Goal: Task Accomplishment & Management: Complete application form

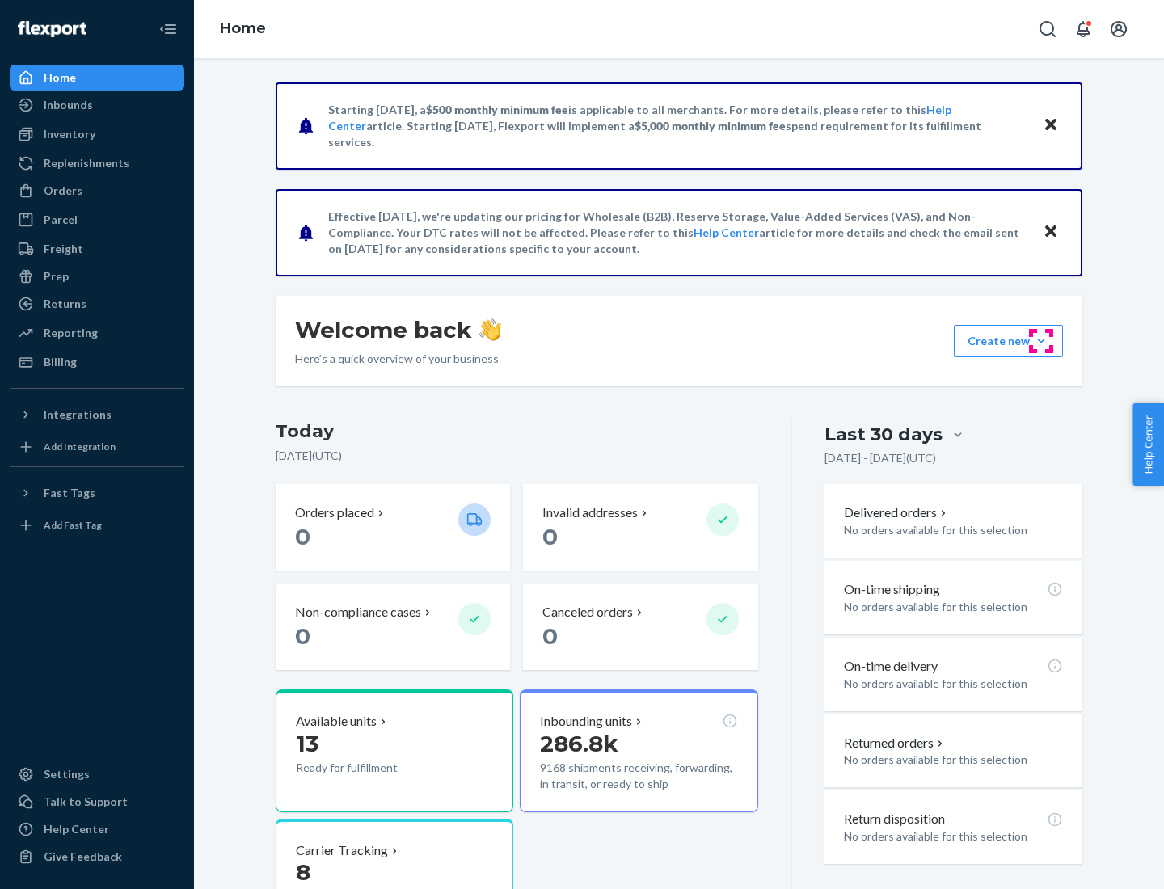
click at [1041, 341] on button "Create new Create new inbound Create new order Create new product" at bounding box center [1008, 341] width 109 height 32
click at [97, 105] on div "Inbounds" at bounding box center [96, 105] width 171 height 23
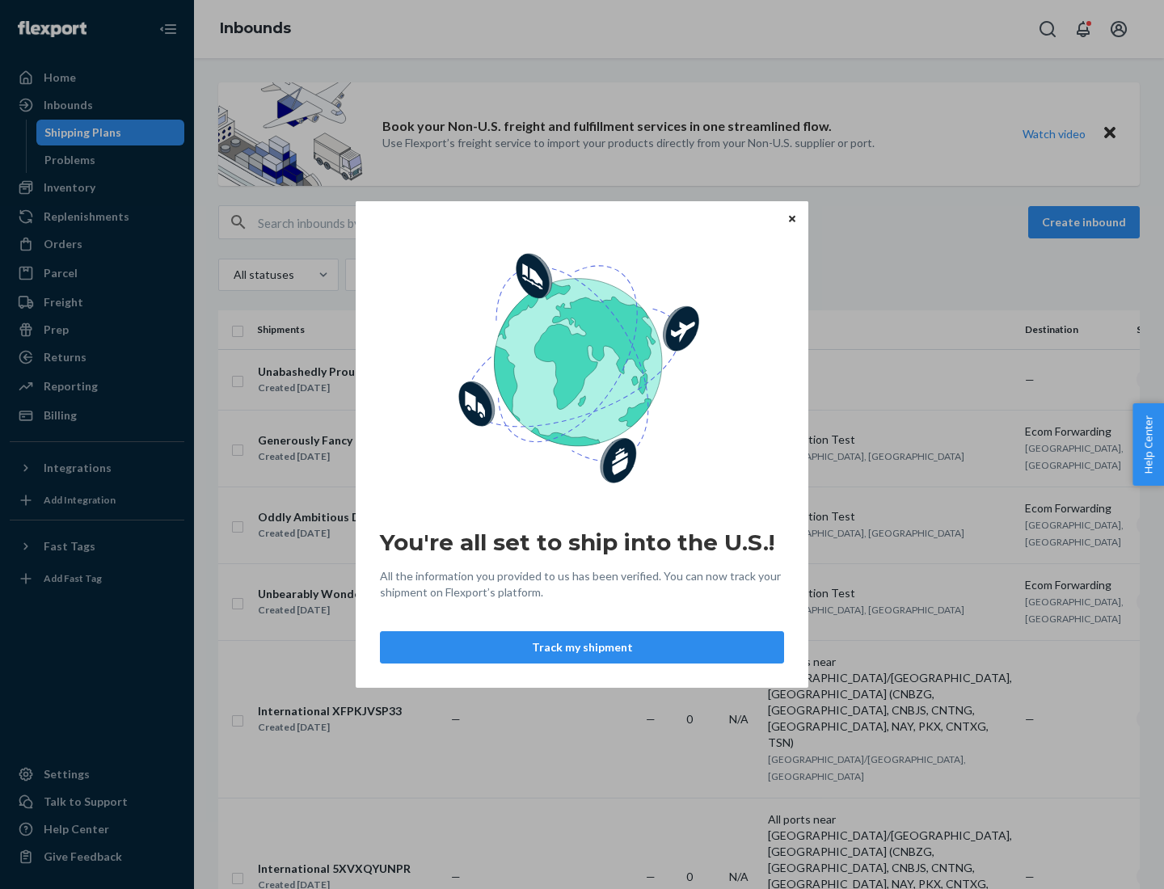
click at [97, 187] on div "You're all set to ship into the U.S.! All the information you provided to us ha…" at bounding box center [582, 444] width 1164 height 889
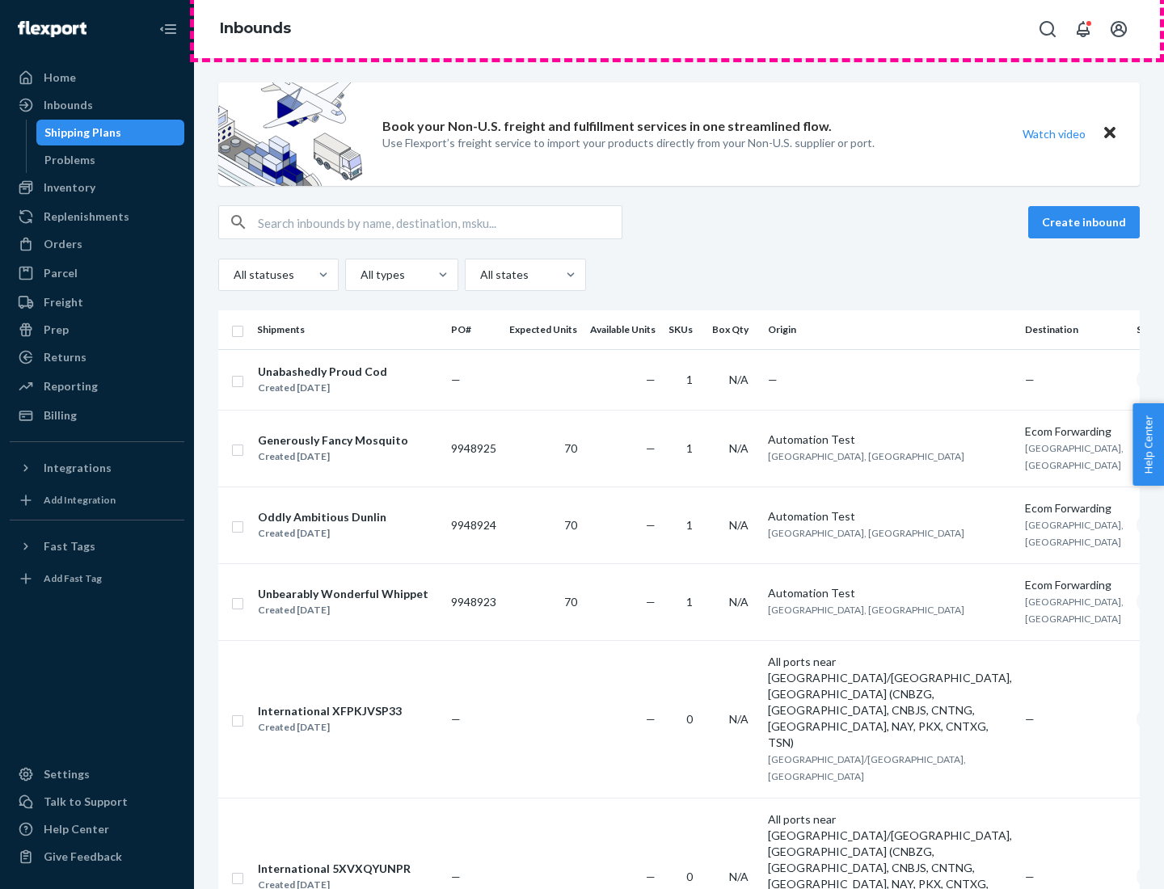
click at [679, 29] on div "Inbounds" at bounding box center [679, 29] width 970 height 58
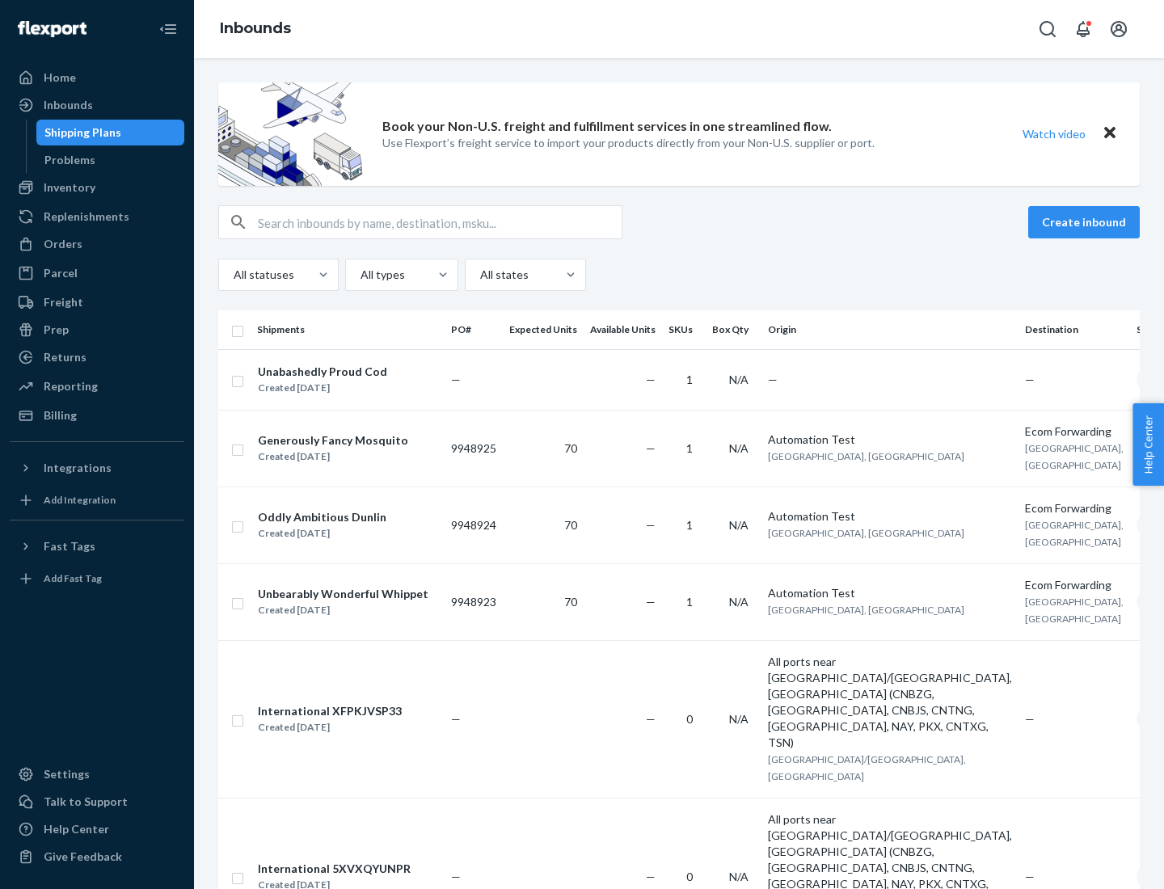
click at [679, 29] on div "Inbounds" at bounding box center [679, 29] width 970 height 58
click at [679, 275] on div "All statuses All types All states" at bounding box center [678, 275] width 921 height 32
click at [80, 133] on div "Shipping Plans" at bounding box center [82, 132] width 77 height 16
click at [1086, 222] on button "Create inbound" at bounding box center [1084, 222] width 112 height 32
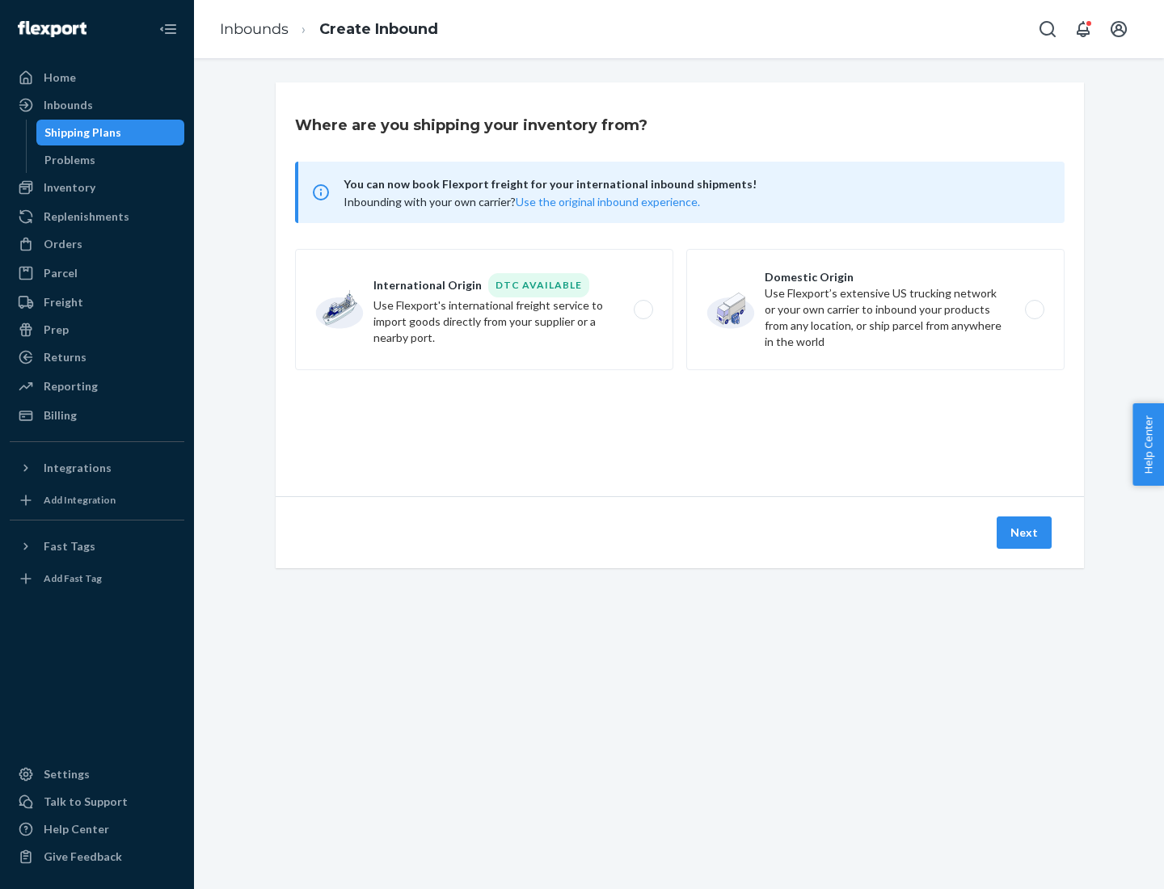
click at [484, 310] on label "International Origin DTC Available Use Flexport's international freight service…" at bounding box center [484, 309] width 378 height 121
click at [642, 310] on input "International Origin DTC Available Use Flexport's international freight service…" at bounding box center [647, 310] width 11 height 11
radio input "true"
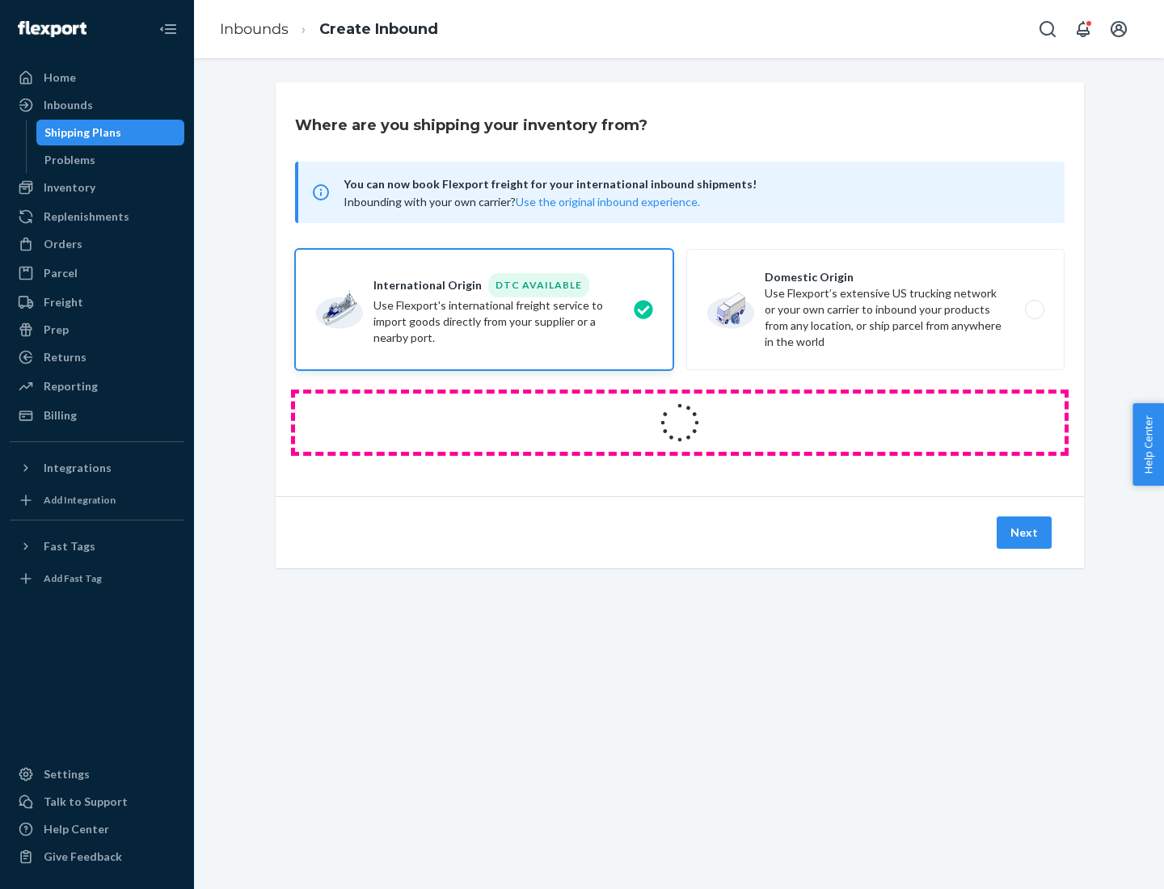
click at [680, 423] on icon at bounding box center [680, 423] width 64 height 64
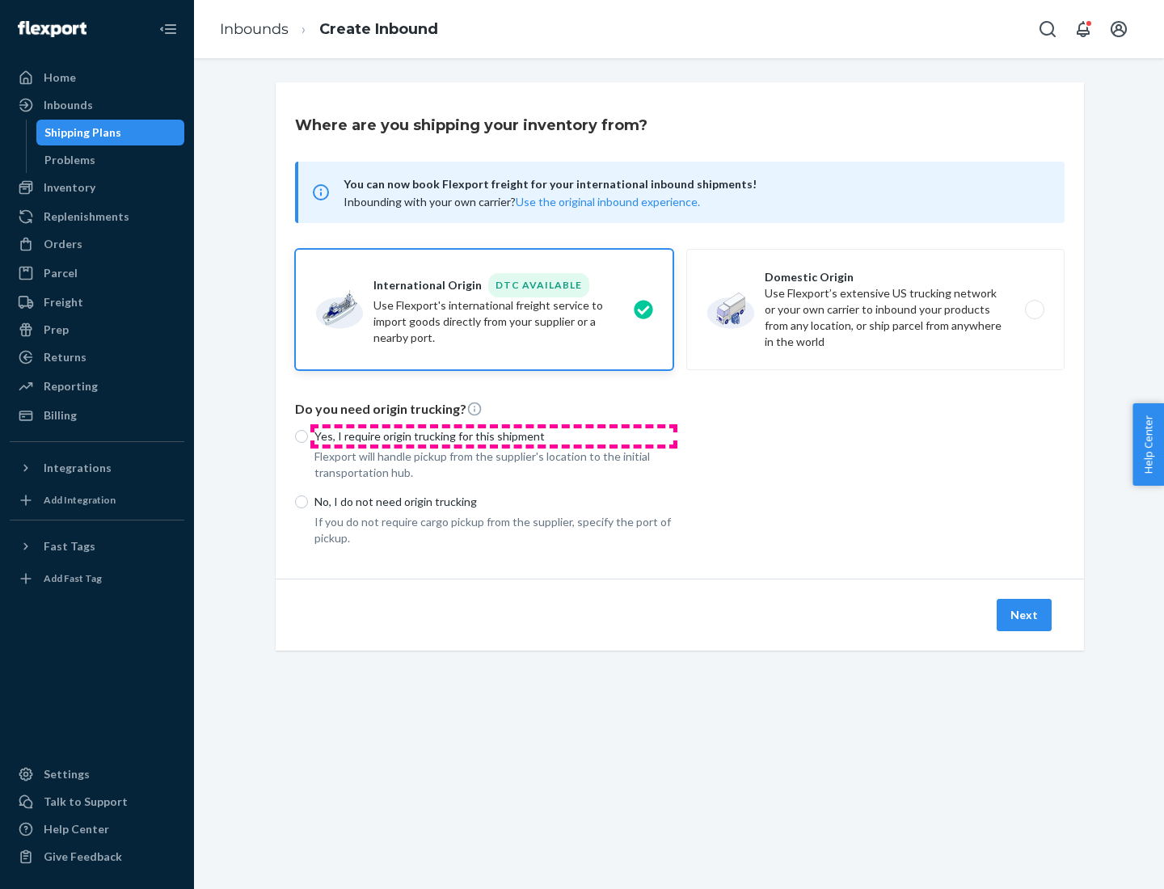
click at [494, 436] on p "Yes, I require origin trucking for this shipment" at bounding box center [493, 436] width 359 height 16
click at [308, 436] on input "Yes, I require origin trucking for this shipment" at bounding box center [301, 436] width 13 height 13
radio input "true"
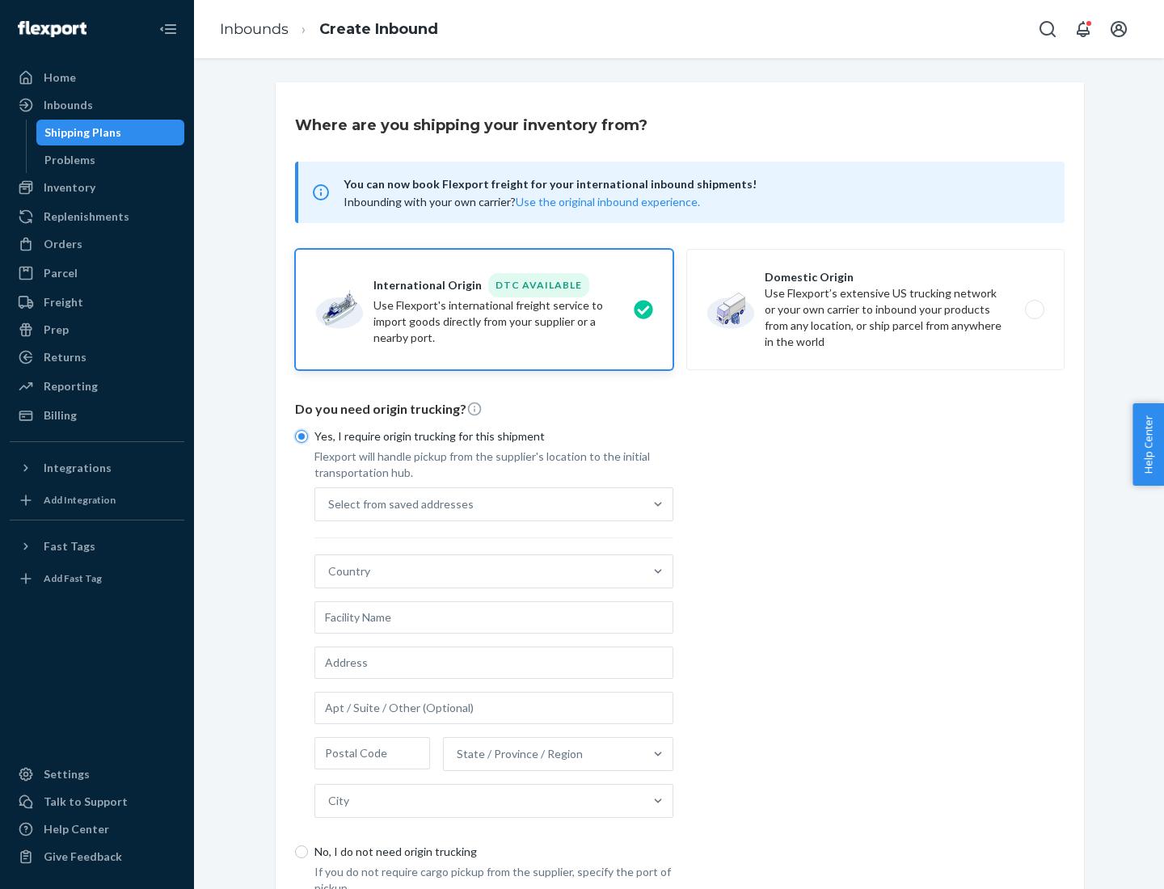
scroll to position [31, 0]
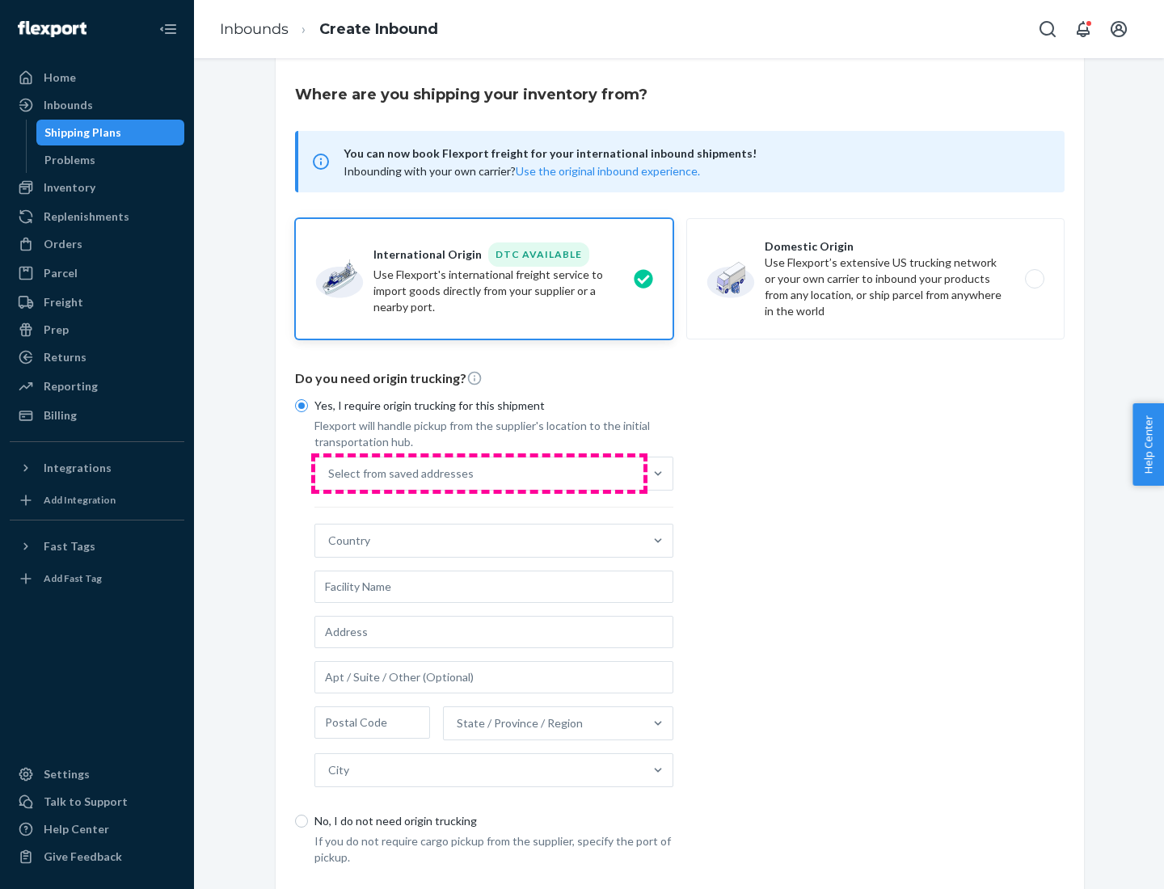
click at [479, 473] on div "Select from saved addresses" at bounding box center [479, 473] width 328 height 32
click at [330, 473] on input "Select from saved addresses" at bounding box center [329, 473] width 2 height 16
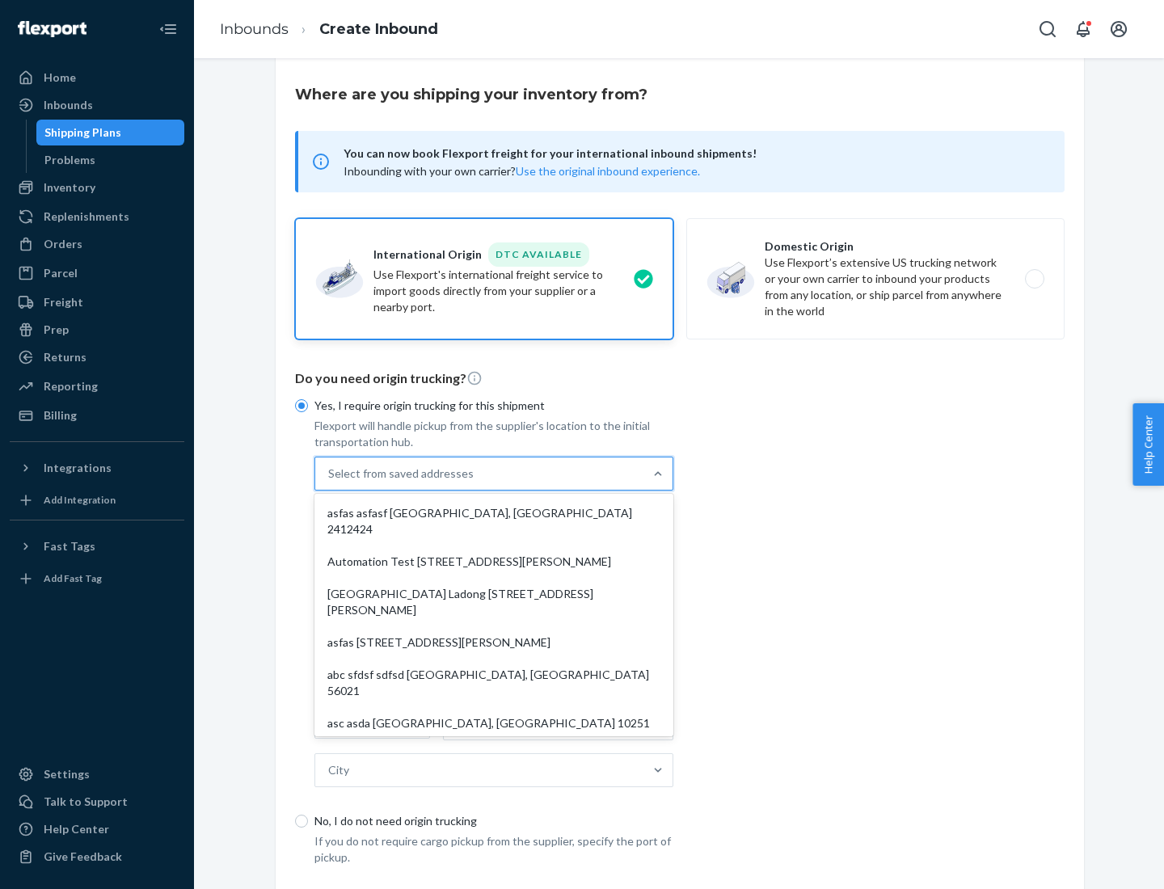
scroll to position [70, 0]
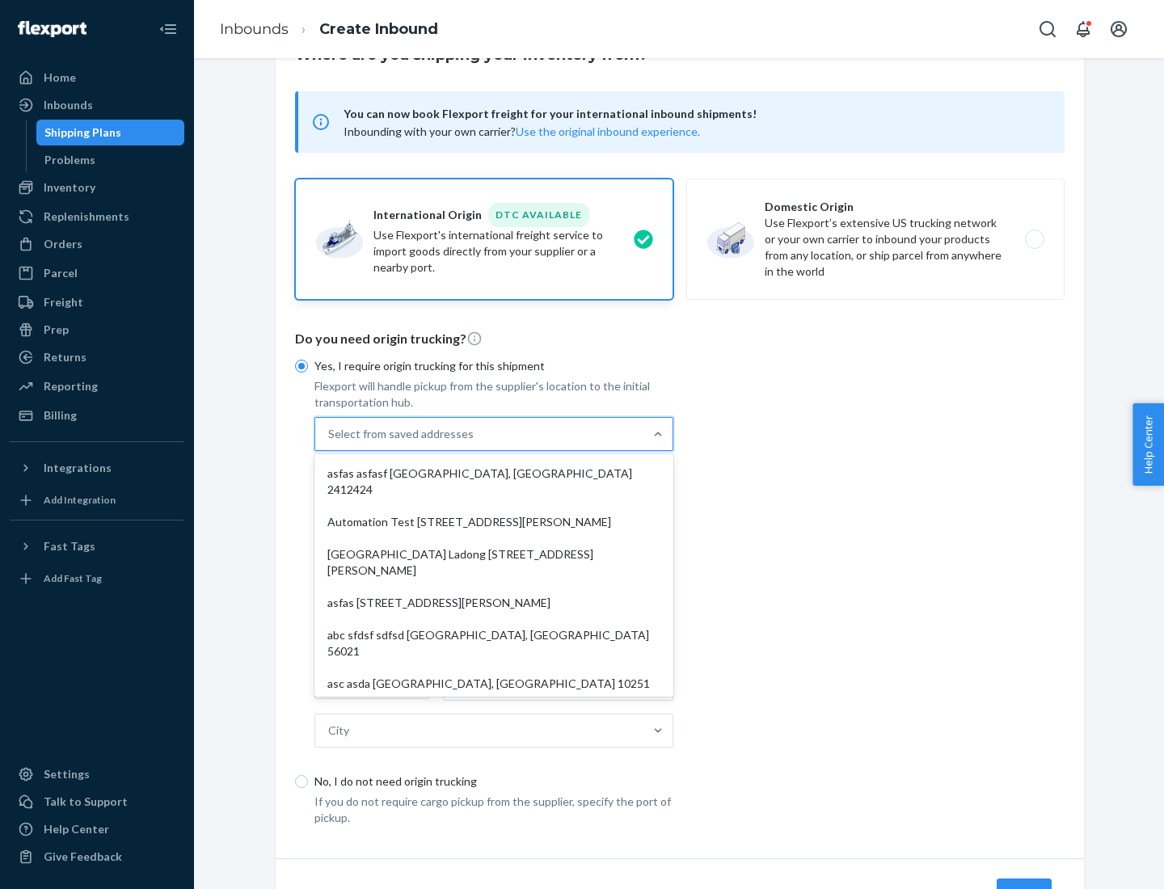
click at [494, 473] on div "asfas asfasf [GEOGRAPHIC_DATA], [GEOGRAPHIC_DATA] 2412424" at bounding box center [494, 481] width 352 height 48
click at [330, 442] on input "option asfas asfasf [GEOGRAPHIC_DATA], [GEOGRAPHIC_DATA] 2412424 focused, 1 of …" at bounding box center [329, 434] width 2 height 16
type input "asfas"
type input "asfasf"
type input "2412424"
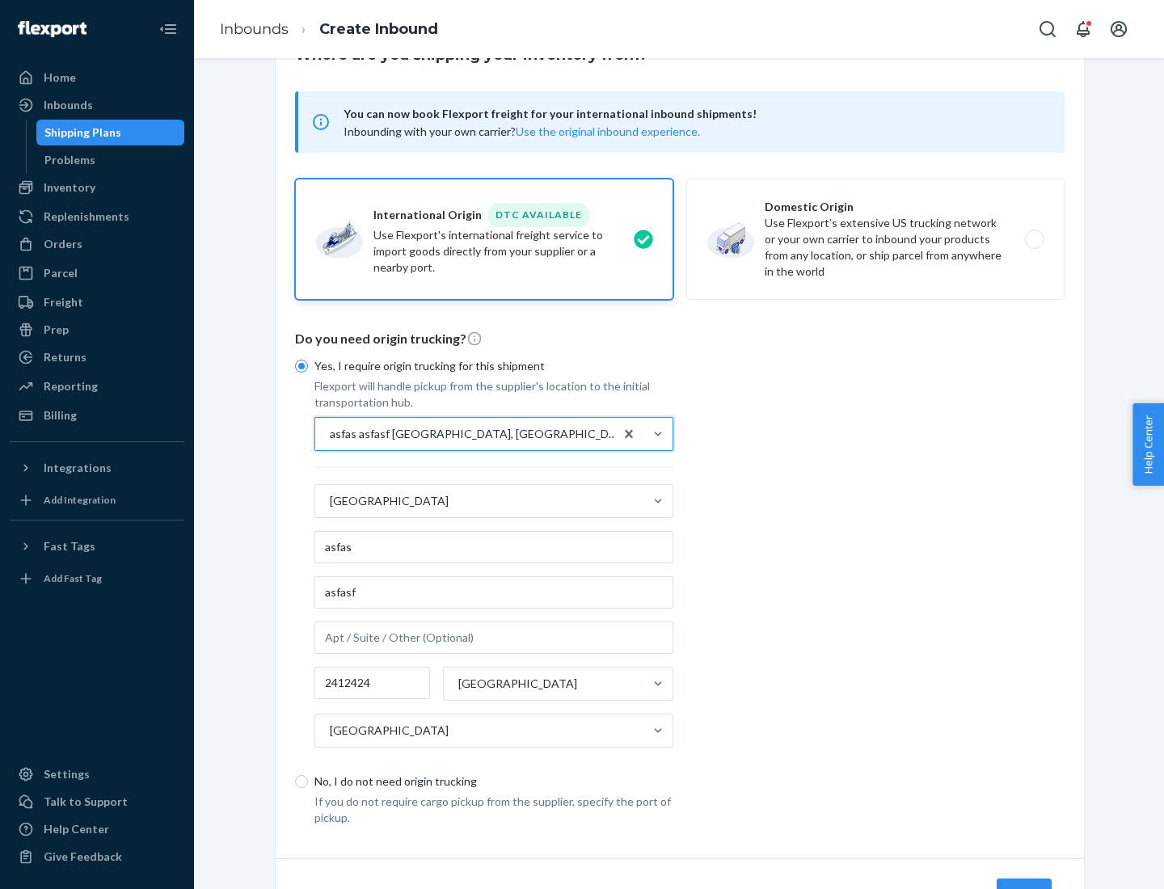
scroll to position [150, 0]
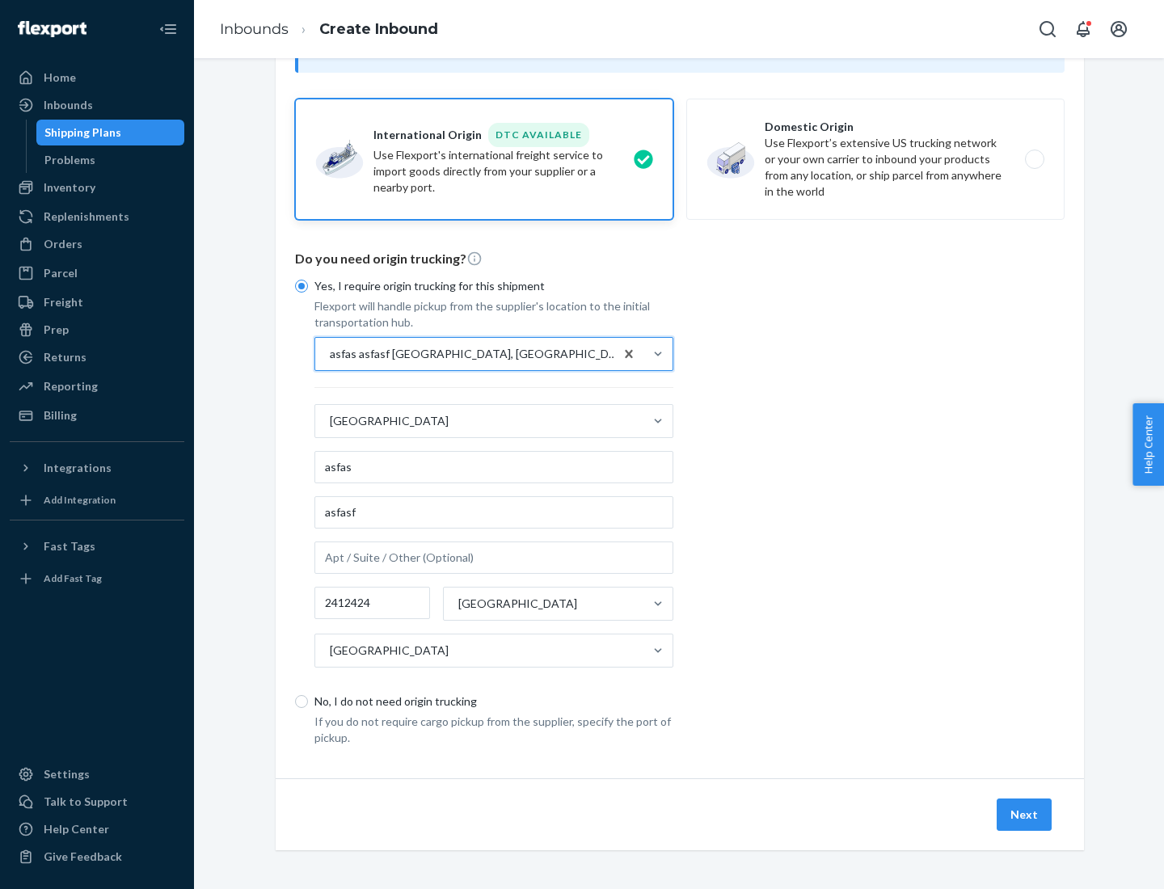
click at [1025, 814] on button "Next" at bounding box center [1023, 814] width 55 height 32
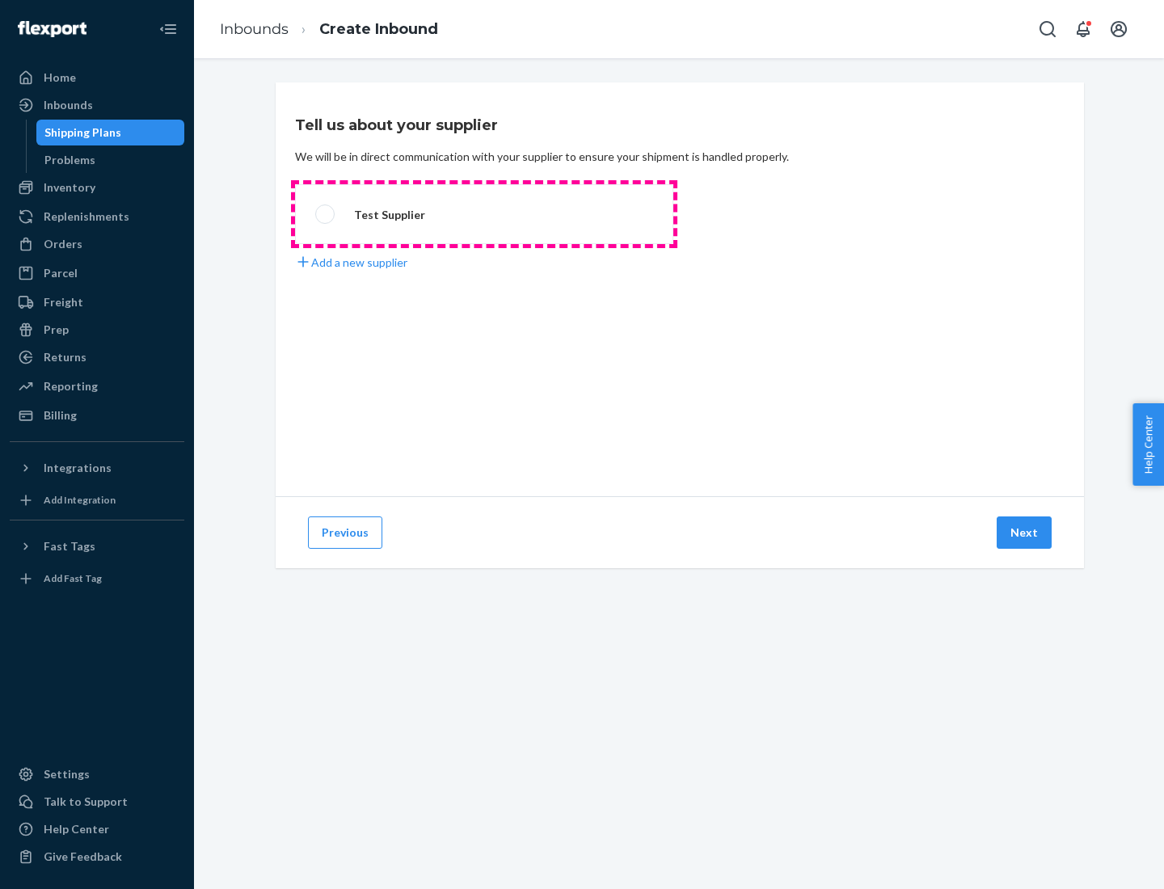
click at [484, 214] on label "Test Supplier" at bounding box center [484, 214] width 378 height 60
click at [326, 214] on input "Test Supplier" at bounding box center [320, 214] width 11 height 11
radio input "true"
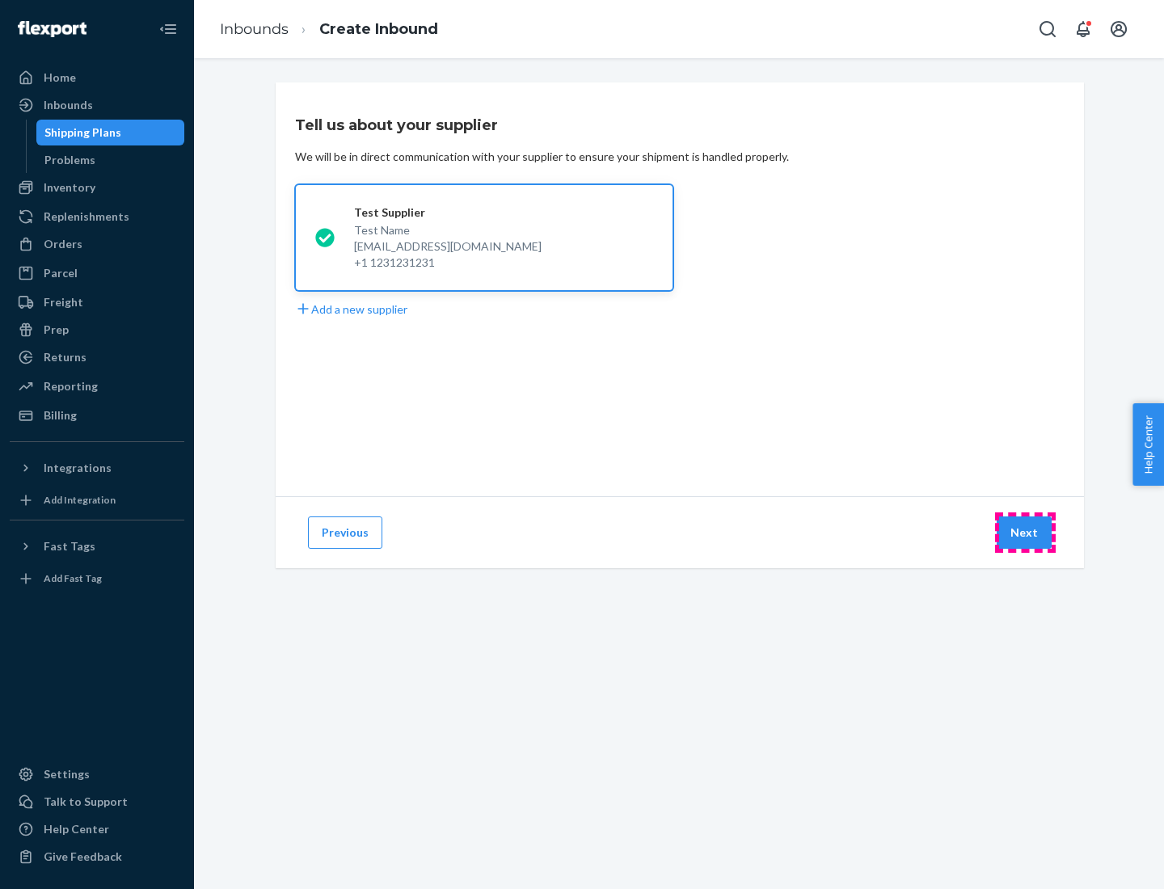
click at [1025, 533] on button "Next" at bounding box center [1023, 532] width 55 height 32
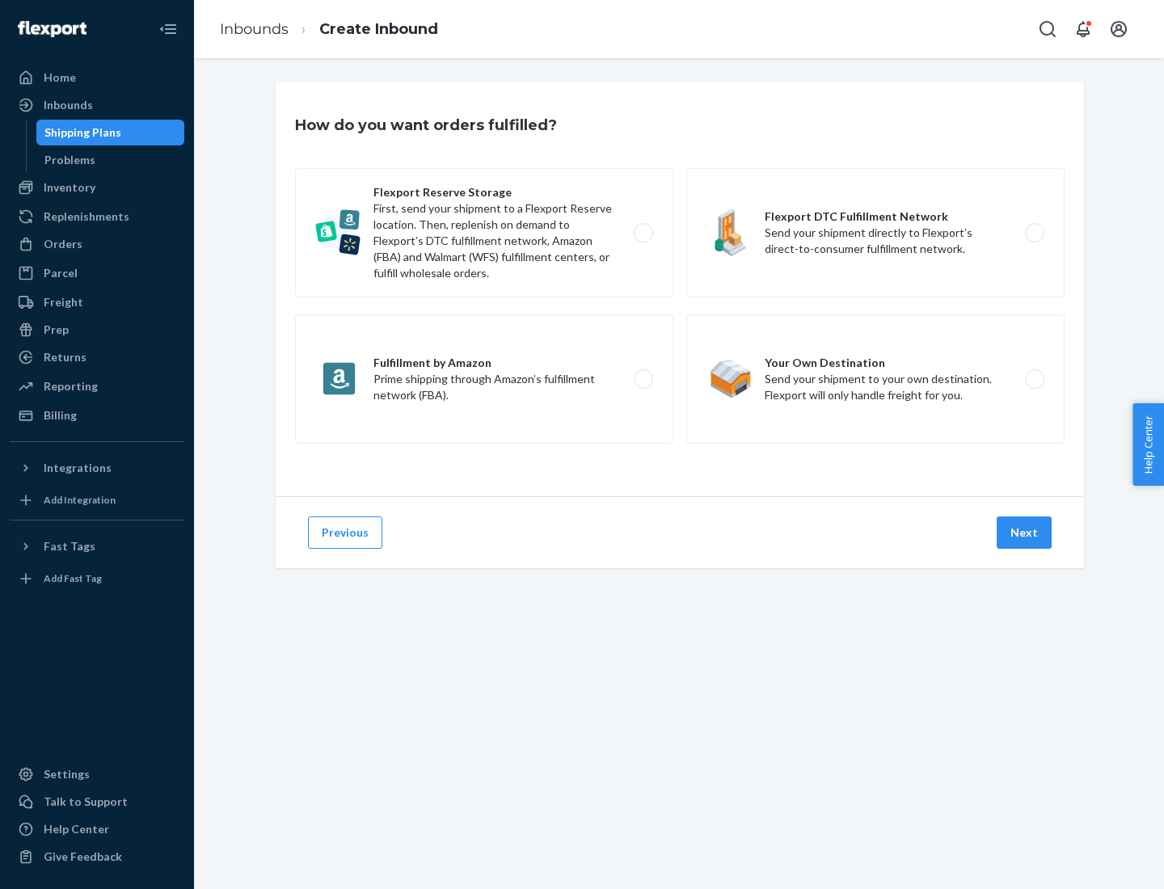
click at [484, 379] on label "Fulfillment by Amazon Prime shipping through Amazon’s fulfillment network (FBA)." at bounding box center [484, 378] width 378 height 129
click at [642, 379] on input "Fulfillment by Amazon Prime shipping through Amazon’s fulfillment network (FBA)." at bounding box center [647, 379] width 11 height 11
radio input "true"
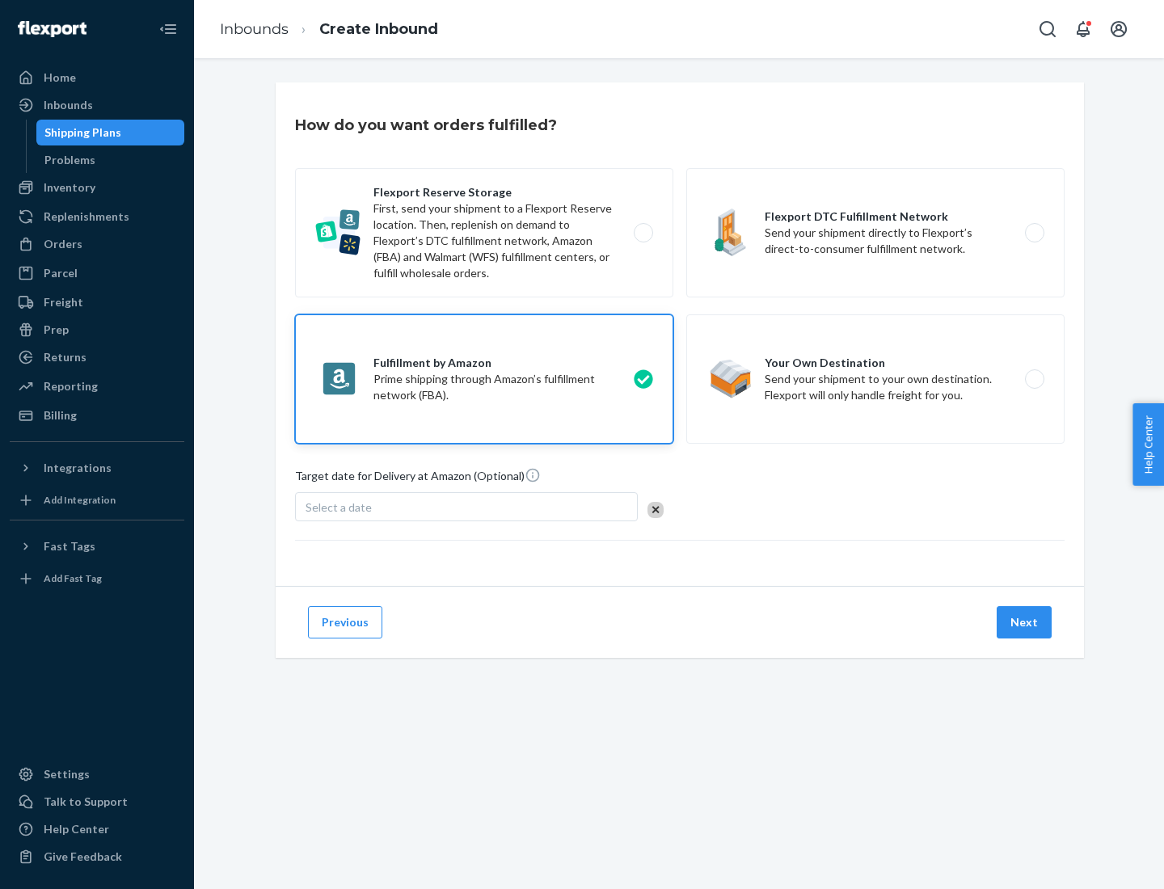
click at [1025, 622] on button "Next" at bounding box center [1023, 622] width 55 height 32
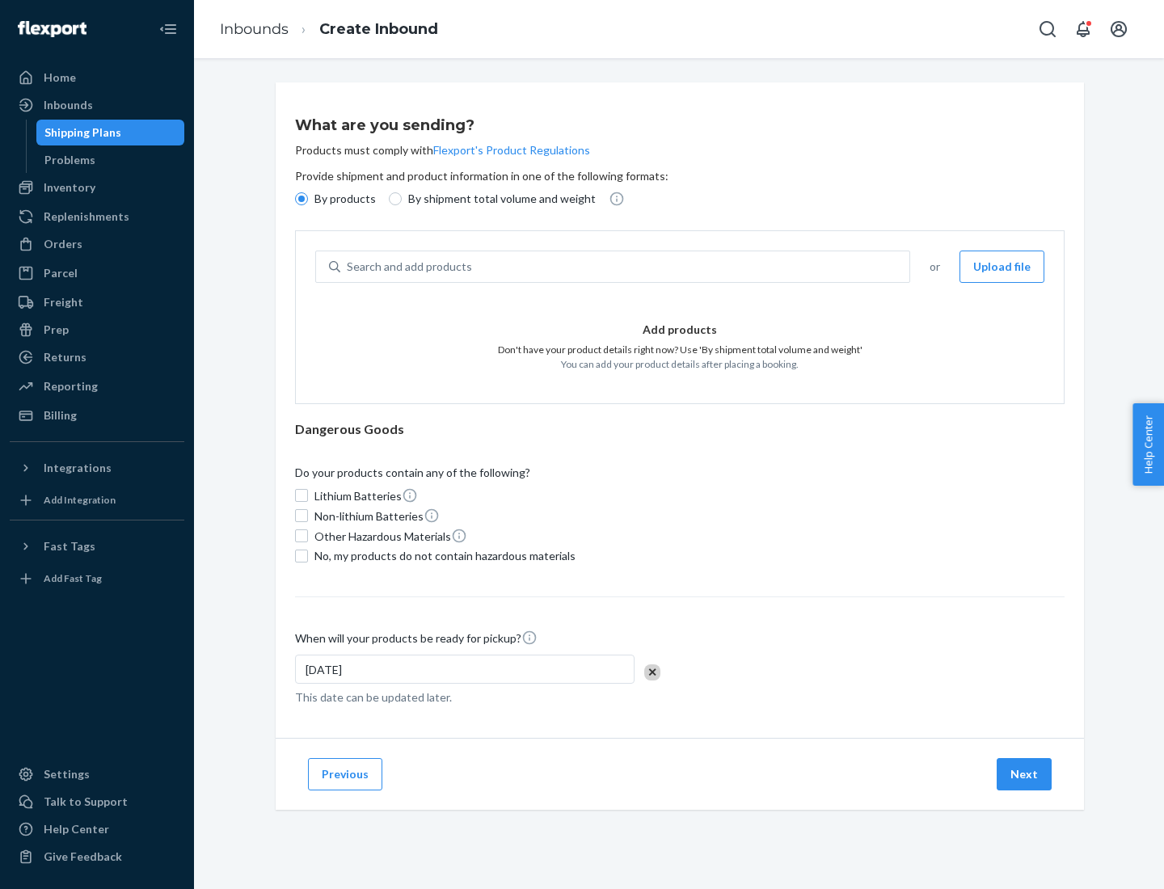
click at [497, 199] on p "By shipment total volume and weight" at bounding box center [501, 199] width 187 height 16
click at [402, 199] on input "By shipment total volume and weight" at bounding box center [395, 198] width 13 height 13
radio input "true"
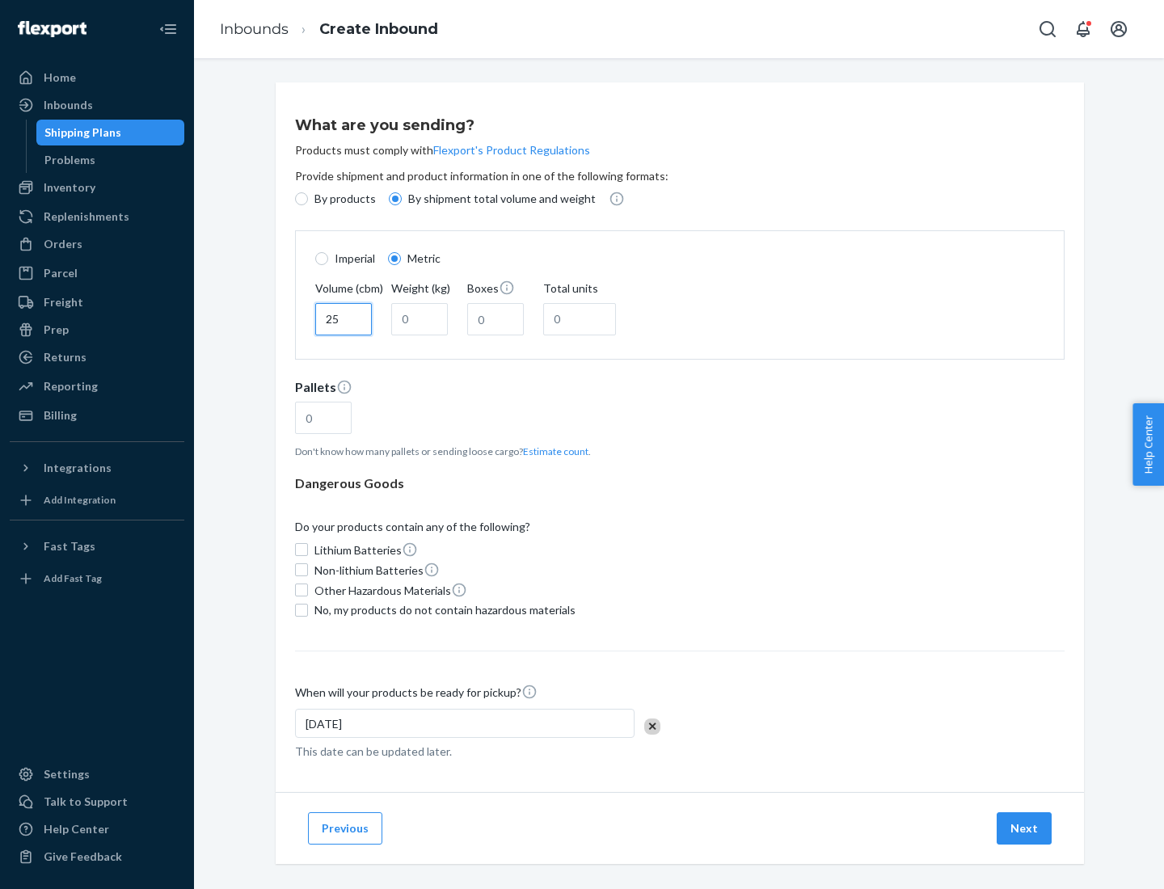
type input "25"
type input "100"
type input "50"
type input "500"
click at [552, 451] on button "Estimate count" at bounding box center [555, 451] width 65 height 14
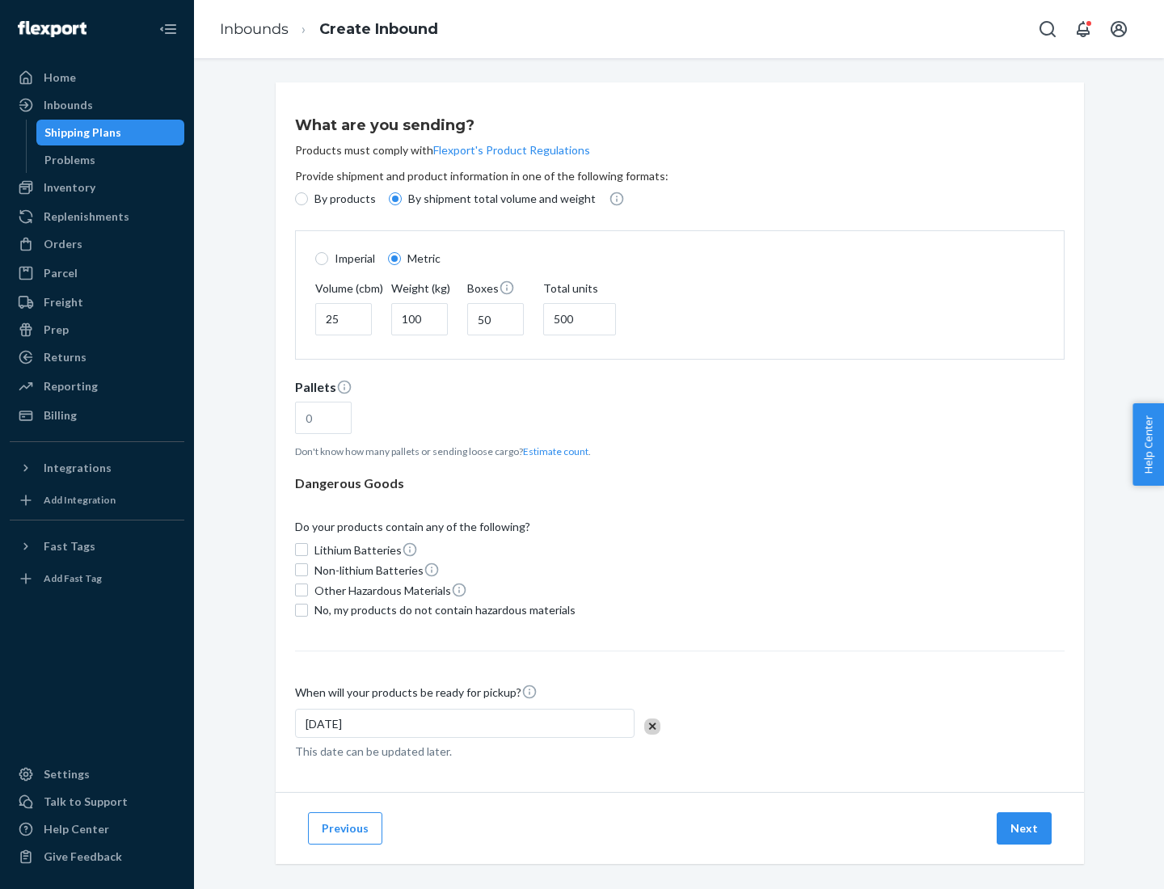
type input "16"
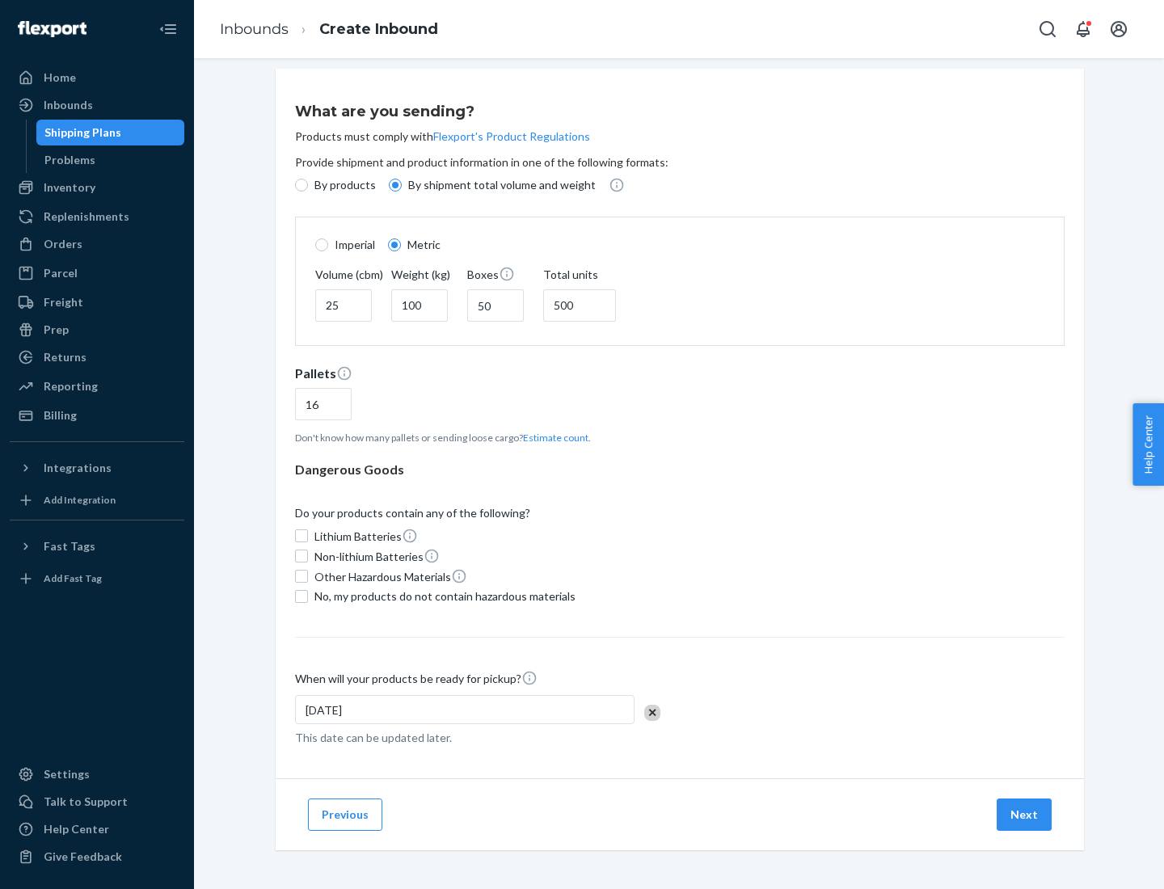
click at [442, 596] on span "No, my products do not contain hazardous materials" at bounding box center [444, 596] width 261 height 16
click at [308, 596] on input "No, my products do not contain hazardous materials" at bounding box center [301, 596] width 13 height 13
checkbox input "true"
click at [1025, 814] on button "Next" at bounding box center [1023, 814] width 55 height 32
